Goal: Information Seeking & Learning: Learn about a topic

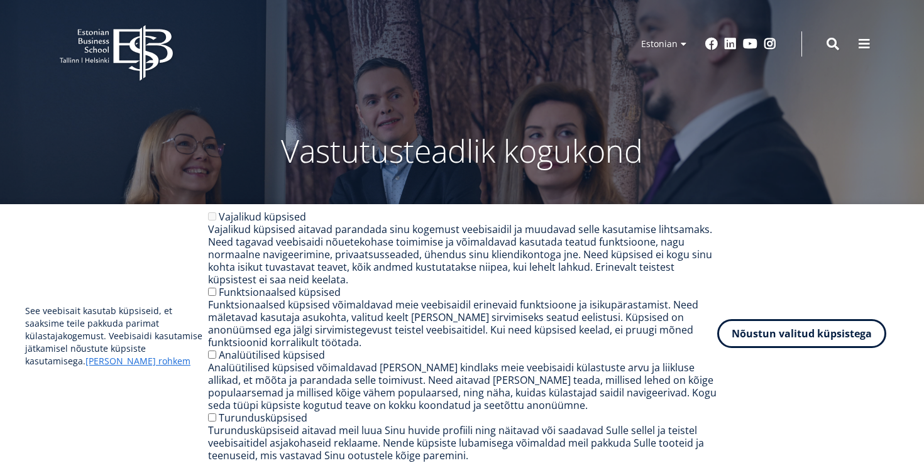
click at [782, 334] on button "Nõustun valitud küpsistega" at bounding box center [801, 333] width 169 height 29
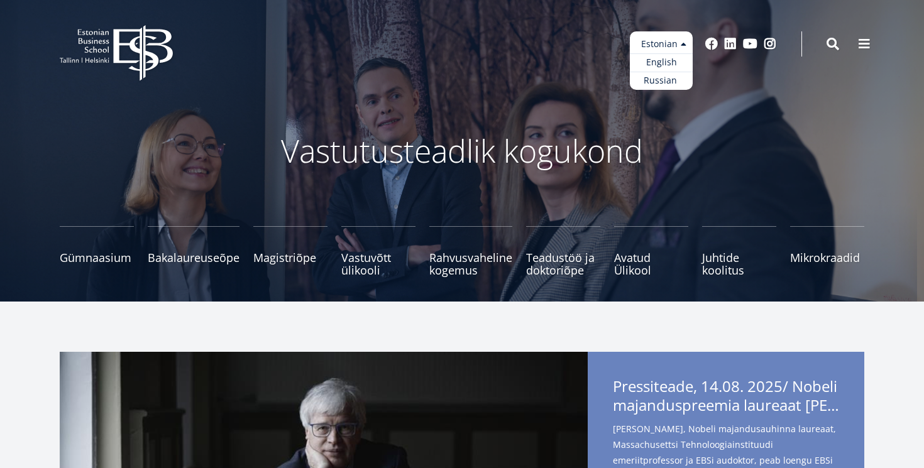
click at [671, 48] on ul "Estonian English Russian" at bounding box center [661, 60] width 63 height 58
click at [666, 65] on link "English" at bounding box center [661, 62] width 63 height 18
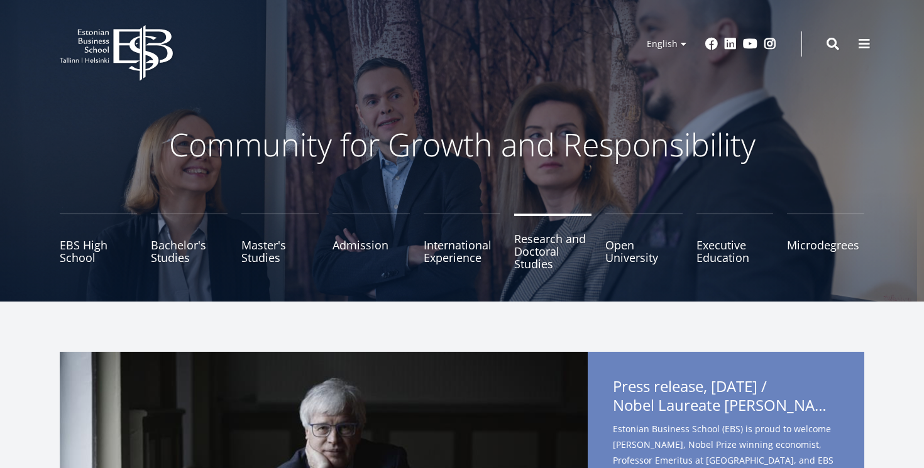
click at [565, 250] on link "Research and Doctoral Studies" at bounding box center [552, 245] width 77 height 63
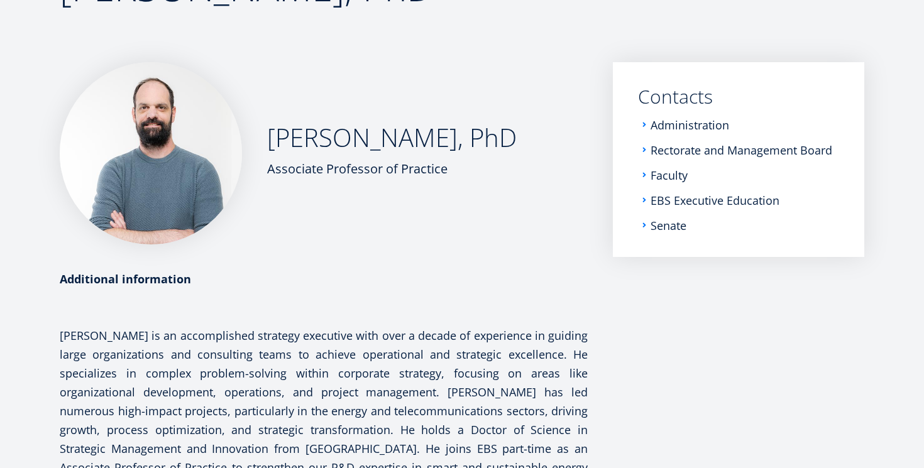
scroll to position [121, 0]
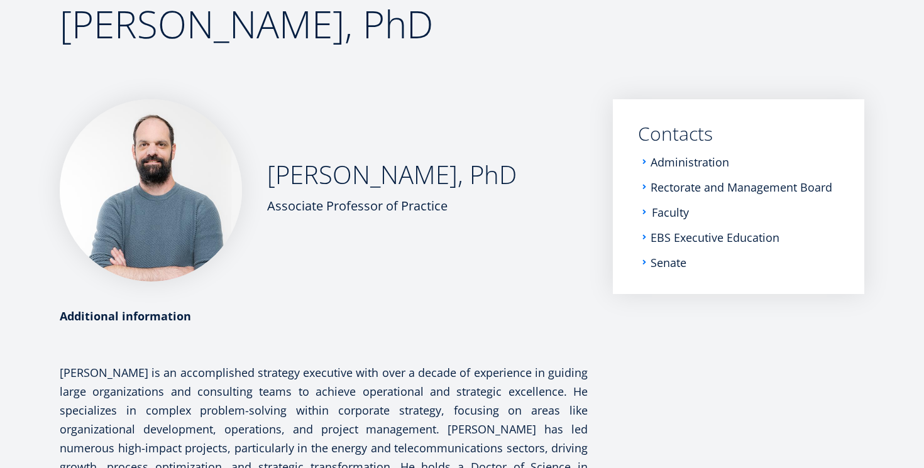
click at [675, 212] on link "Faculty" at bounding box center [670, 212] width 37 height 13
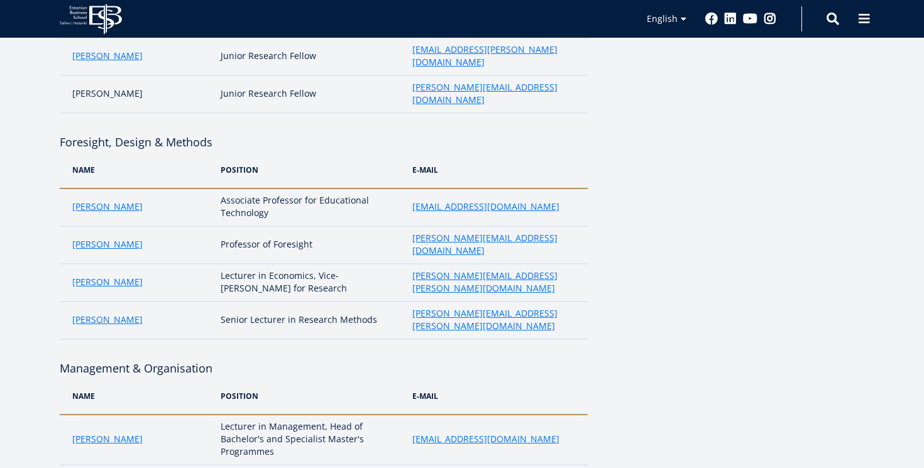
scroll to position [680, 0]
